Goal: Find specific page/section: Find specific page/section

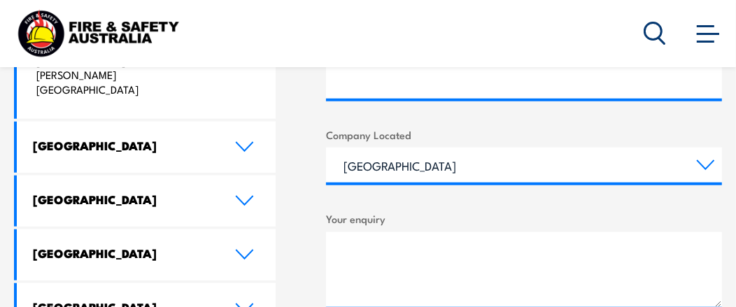
scroll to position [769, 0]
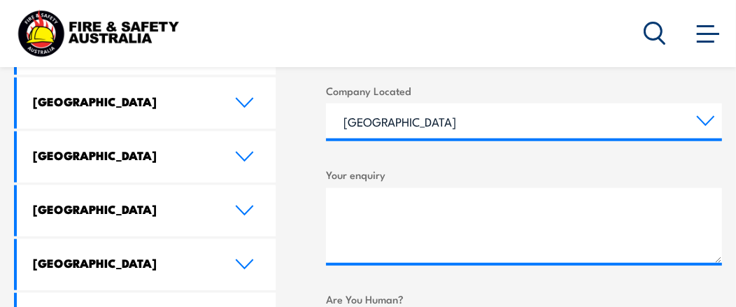
click at [245, 97] on icon at bounding box center [244, 102] width 19 height 11
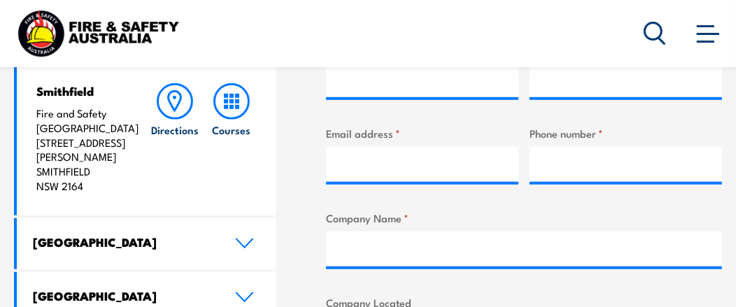
scroll to position [559, 0]
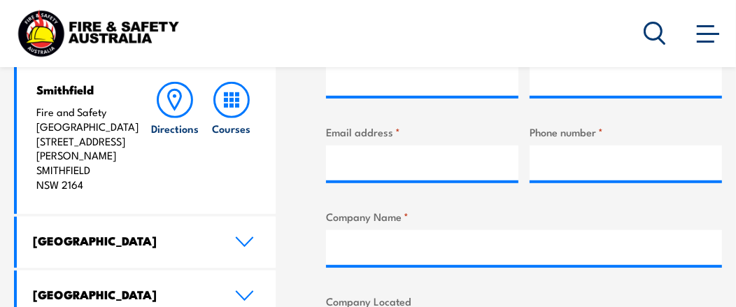
click at [703, 36] on span at bounding box center [707, 32] width 22 height 15
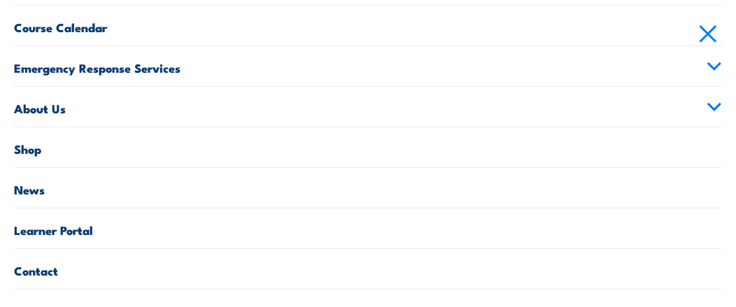
scroll to position [839, 0]
click at [43, 270] on link "Contact" at bounding box center [368, 269] width 708 height 40
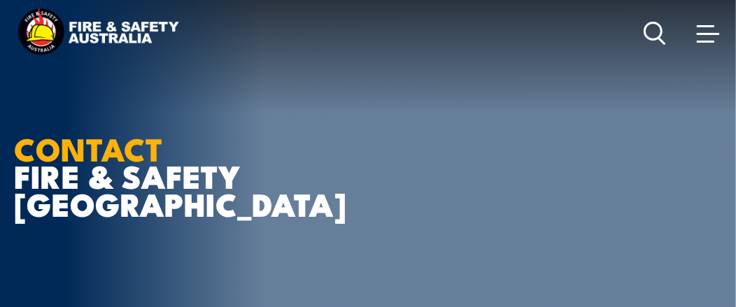
click at [650, 31] on icon at bounding box center [654, 33] width 22 height 23
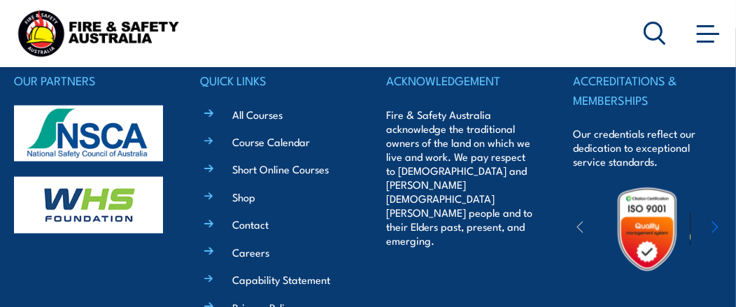
scroll to position [1258, 0]
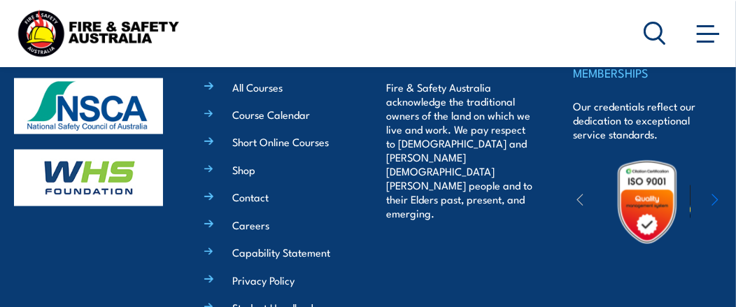
click at [248, 190] on link "Contact" at bounding box center [250, 197] width 36 height 15
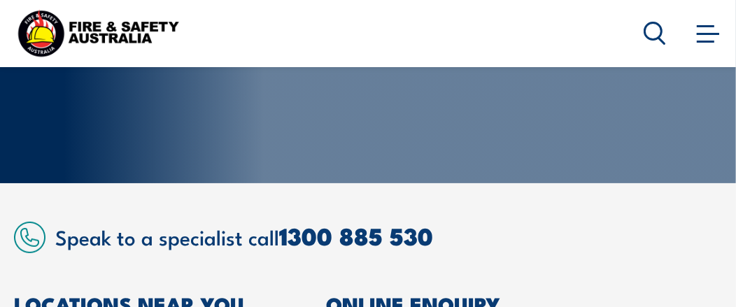
scroll to position [210, 0]
